Goal: Find specific page/section: Find specific page/section

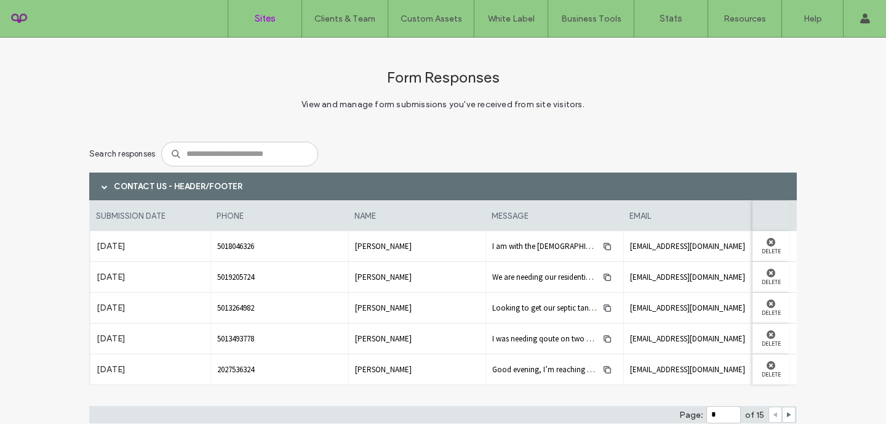
scroll to position [46, 0]
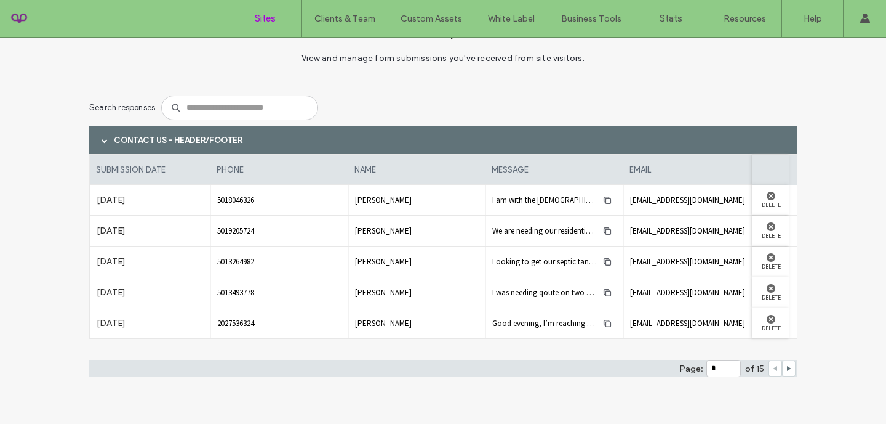
click at [266, 16] on label "Sites" at bounding box center [265, 18] width 21 height 11
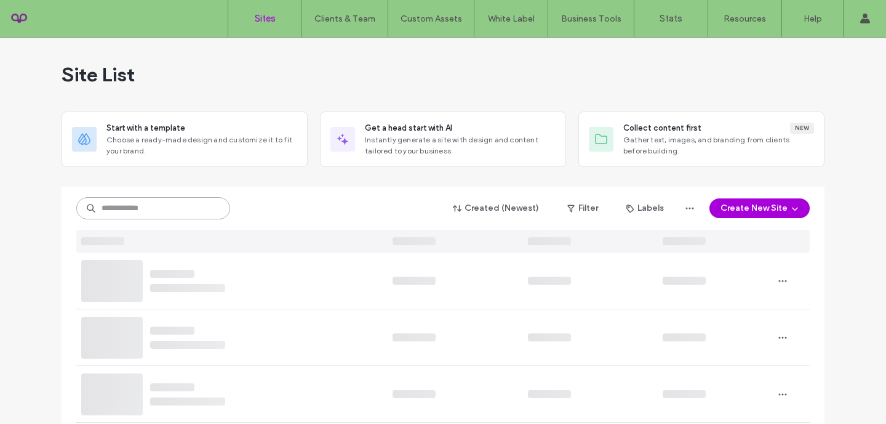
click at [159, 205] on input at bounding box center [153, 208] width 154 height 22
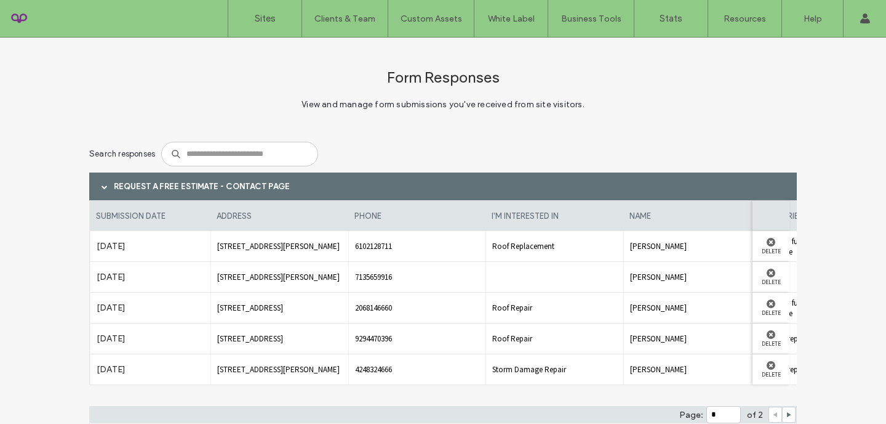
scroll to position [92, 0]
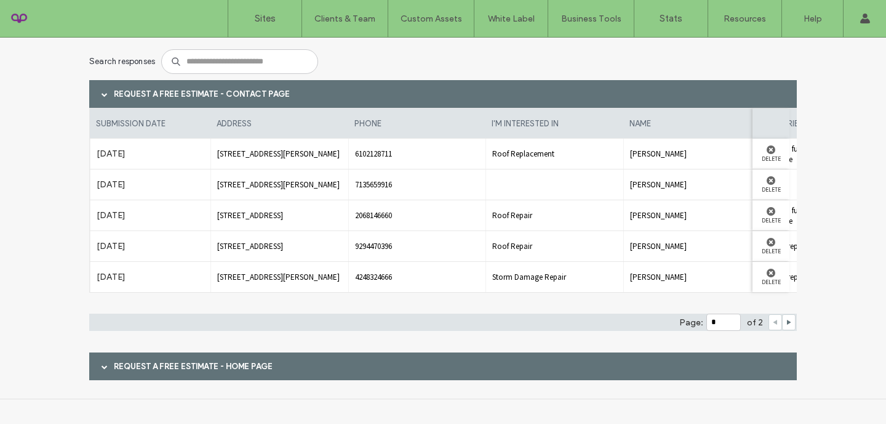
click at [105, 355] on div "Request a Free Estimate - Home page" at bounding box center [443, 366] width 708 height 28
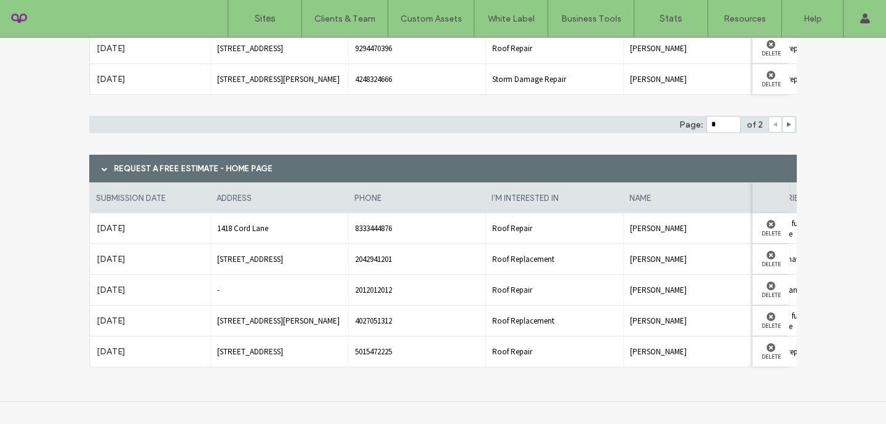
scroll to position [292, 0]
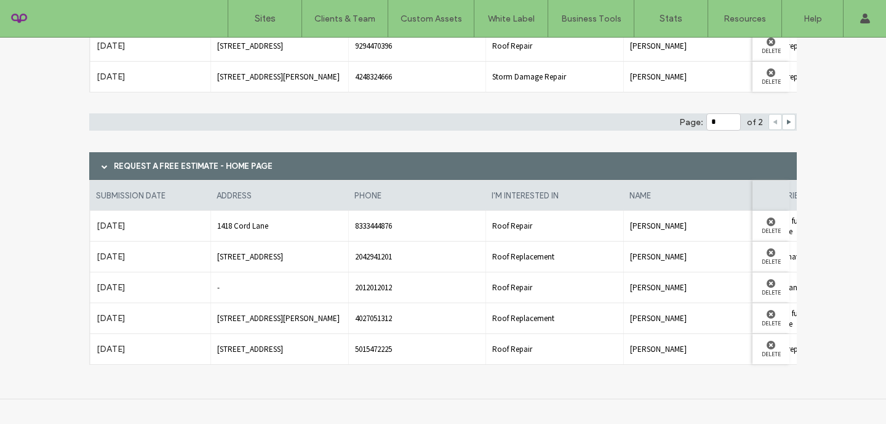
click at [522, 288] on span "Roof Repair" at bounding box center [554, 287] width 125 height 10
click at [541, 258] on span "Roof Replacement" at bounding box center [554, 256] width 125 height 10
